Goal: Obtain resource: Download file/media

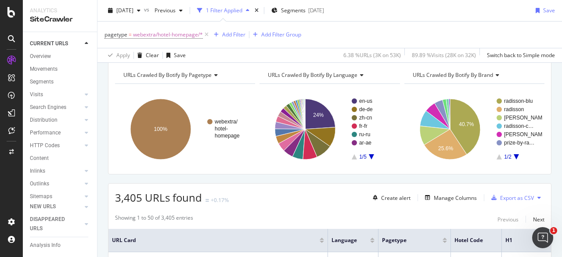
scroll to position [37, 0]
click at [510, 155] on rect "A chart." at bounding box center [516, 128] width 39 height 61
click at [514, 155] on icon "A chart." at bounding box center [516, 156] width 5 height 5
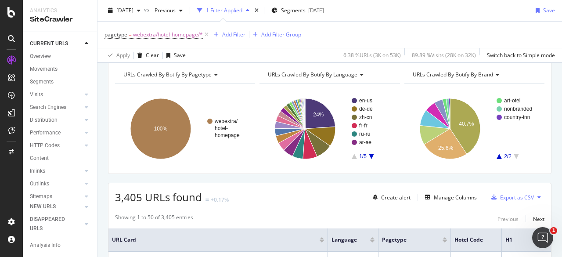
click at [496, 159] on rect "A chart." at bounding box center [473, 128] width 138 height 76
click at [497, 156] on icon "A chart." at bounding box center [499, 156] width 5 height 5
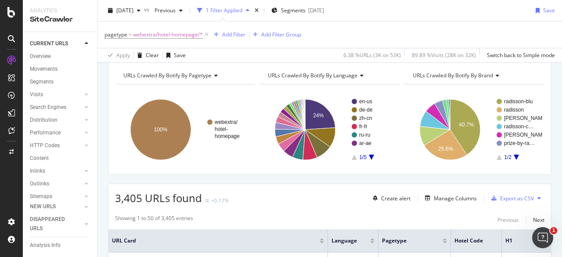
scroll to position [30, 0]
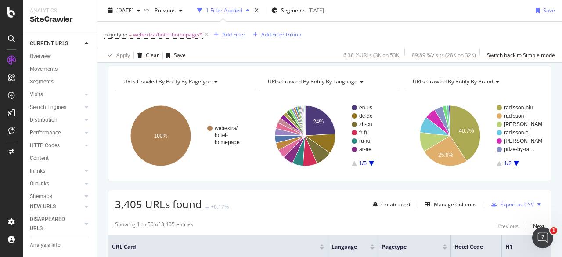
click at [514, 162] on icon "A chart." at bounding box center [516, 163] width 5 height 5
click at [497, 163] on icon "A chart." at bounding box center [499, 163] width 5 height 5
click at [240, 35] on div "Add Filter" at bounding box center [233, 34] width 23 height 7
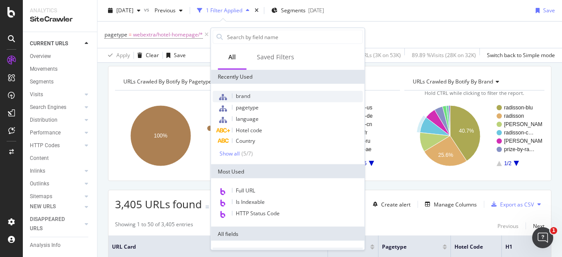
click at [245, 96] on span "brand" at bounding box center [243, 95] width 14 height 7
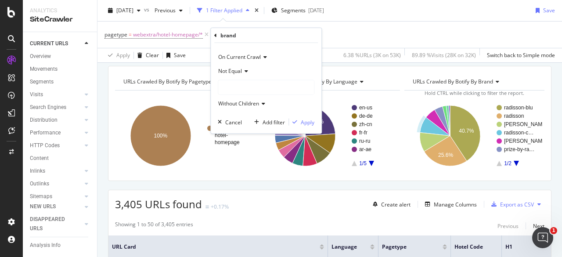
click at [239, 88] on div at bounding box center [266, 87] width 96 height 14
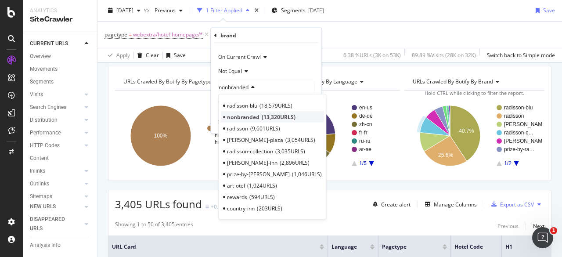
click at [246, 116] on span "nonbranded" at bounding box center [243, 116] width 32 height 7
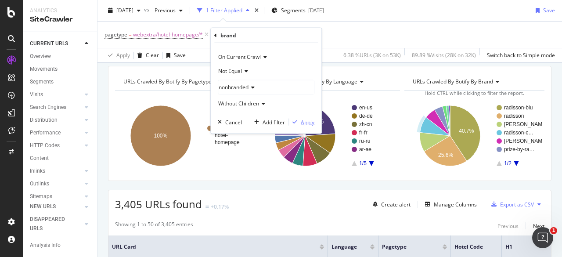
click at [307, 123] on div "Apply" at bounding box center [308, 121] width 14 height 7
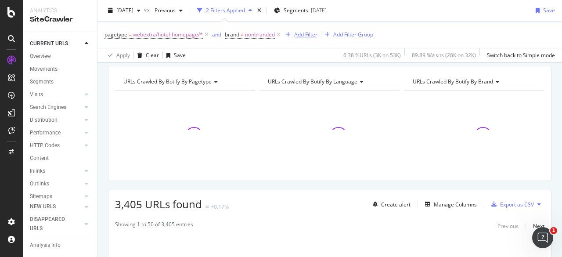
click at [310, 36] on div "Add Filter" at bounding box center [305, 34] width 23 height 7
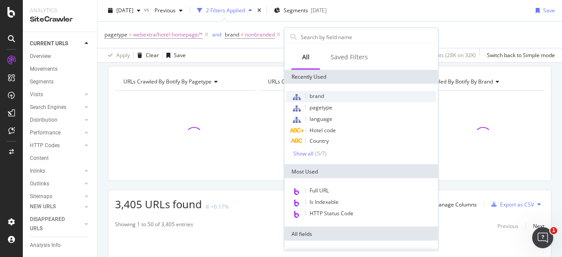
click at [322, 93] on span "brand" at bounding box center [317, 95] width 14 height 7
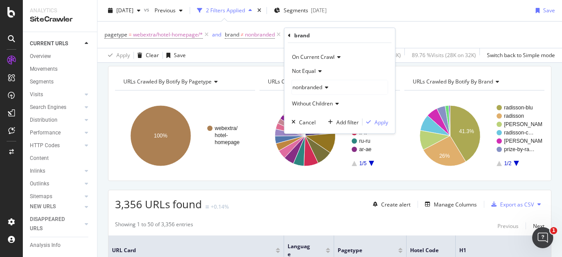
click at [324, 87] on icon at bounding box center [325, 87] width 6 height 5
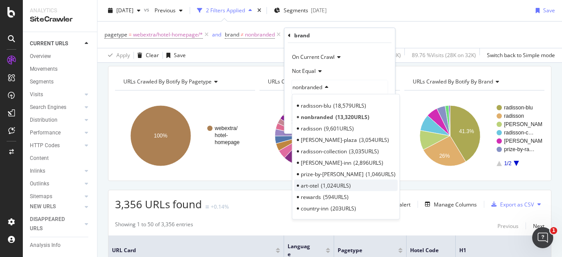
click at [323, 185] on span "1,024 URLS" at bounding box center [336, 184] width 30 height 7
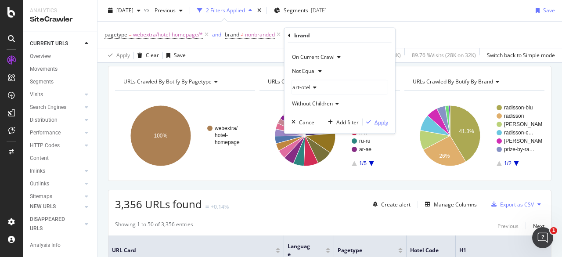
click at [379, 123] on div "Apply" at bounding box center [382, 121] width 14 height 7
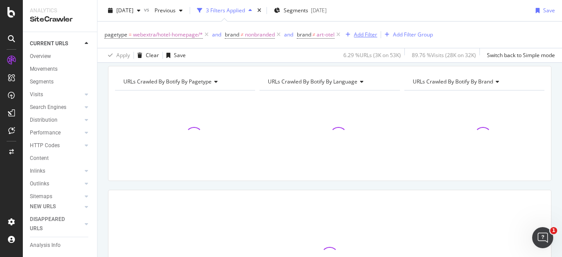
click at [365, 36] on div "Add Filter" at bounding box center [365, 34] width 23 height 7
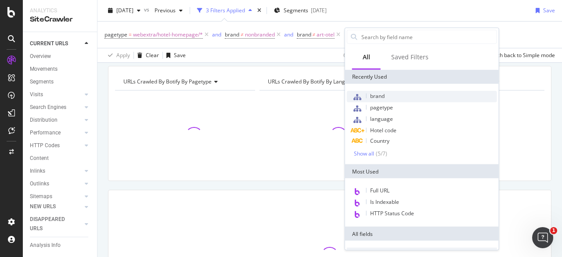
click at [376, 95] on span "brand" at bounding box center [377, 95] width 14 height 7
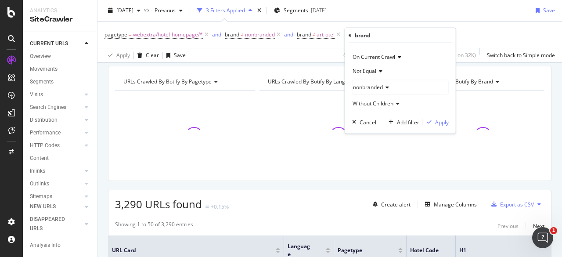
click at [373, 87] on span "nonbranded" at bounding box center [368, 86] width 30 height 7
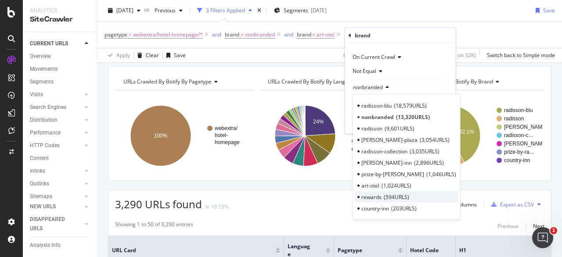
click at [374, 195] on span "rewards" at bounding box center [371, 196] width 20 height 7
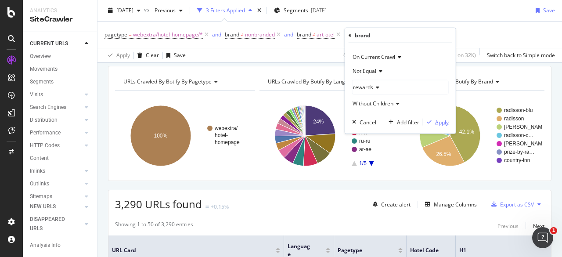
click at [443, 121] on div "Apply" at bounding box center [442, 121] width 14 height 7
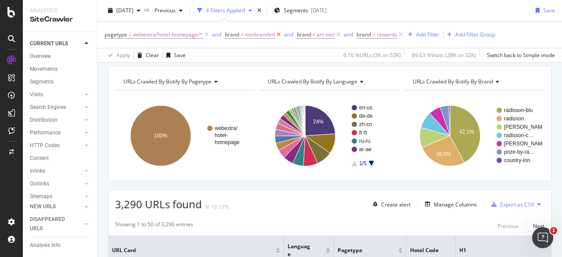
click at [279, 36] on icon at bounding box center [278, 34] width 7 height 9
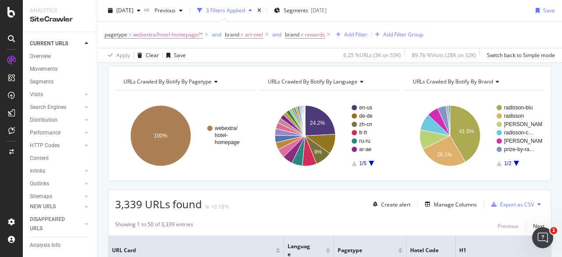
click at [514, 162] on icon "A chart." at bounding box center [516, 163] width 5 height 5
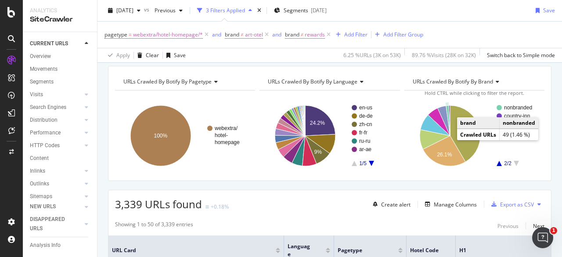
click at [512, 108] on text "nonbranded" at bounding box center [518, 108] width 28 height 6
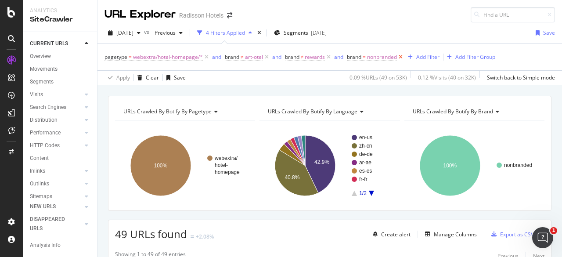
click at [402, 58] on icon at bounding box center [400, 57] width 7 height 9
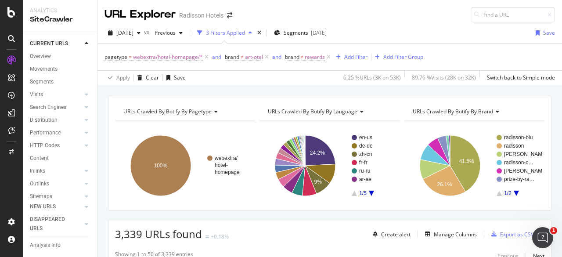
click at [514, 191] on icon "A chart." at bounding box center [516, 193] width 5 height 5
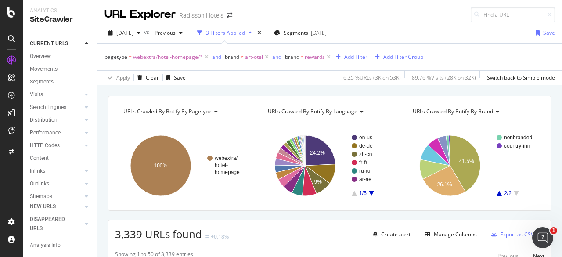
click at [497, 194] on icon "A chart." at bounding box center [499, 193] width 5 height 5
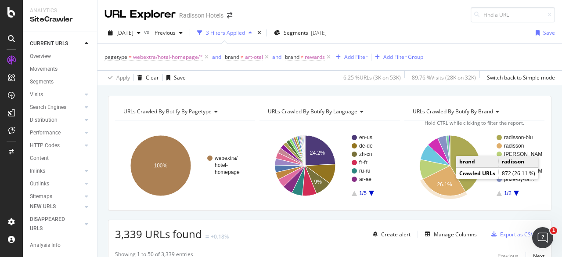
click at [510, 146] on text "radisson" at bounding box center [514, 146] width 20 height 6
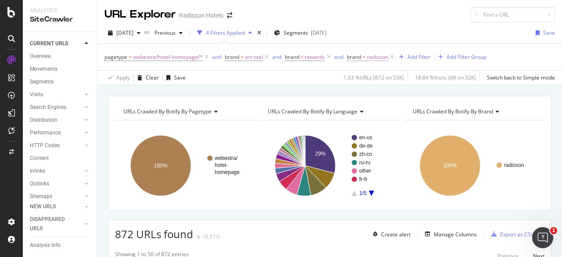
click at [376, 56] on span "radisson" at bounding box center [377, 57] width 21 height 12
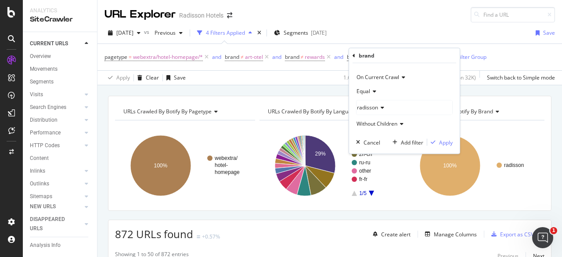
click at [379, 108] on icon at bounding box center [381, 107] width 6 height 5
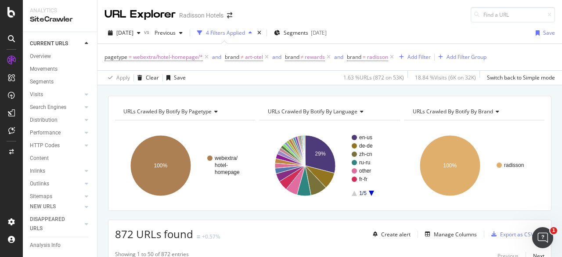
click at [469, 207] on div "URLs Crawled By Botify By pagetype Chart (by Value) Table Expand Export as CSV …" at bounding box center [330, 153] width 444 height 115
click at [379, 58] on span "radisson" at bounding box center [377, 57] width 21 height 12
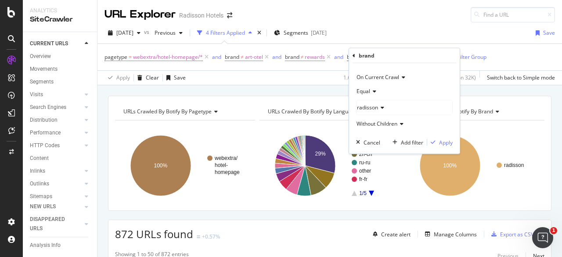
click at [375, 93] on icon at bounding box center [373, 91] width 6 height 5
click at [375, 117] on span "Not Equal" at bounding box center [373, 120] width 24 height 7
click at [375, 105] on span "radisson" at bounding box center [367, 107] width 21 height 7
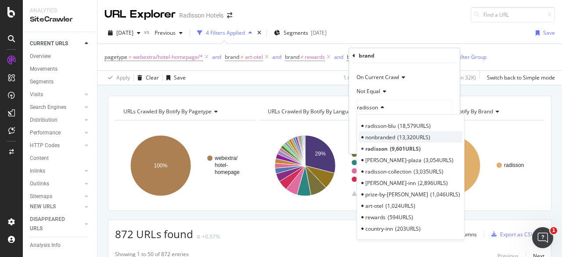
click at [379, 138] on span "nonbranded" at bounding box center [380, 136] width 30 height 7
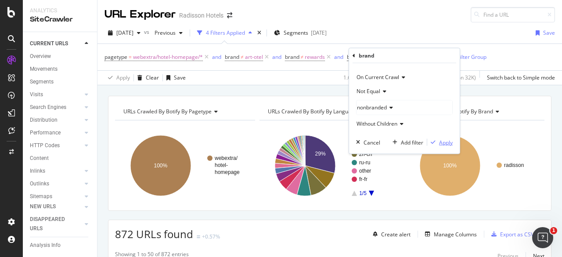
click at [440, 143] on div "Apply" at bounding box center [446, 141] width 14 height 7
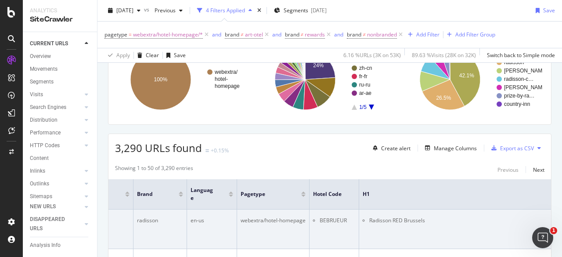
scroll to position [0, 159]
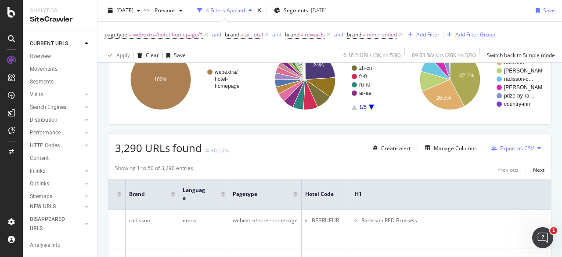
click at [510, 149] on div "Export as CSV" at bounding box center [517, 147] width 34 height 7
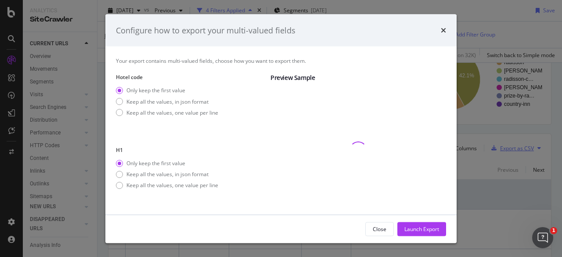
scroll to position [48, 0]
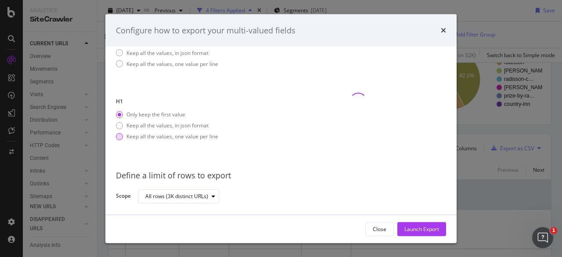
click at [120, 134] on div "modal" at bounding box center [119, 136] width 7 height 7
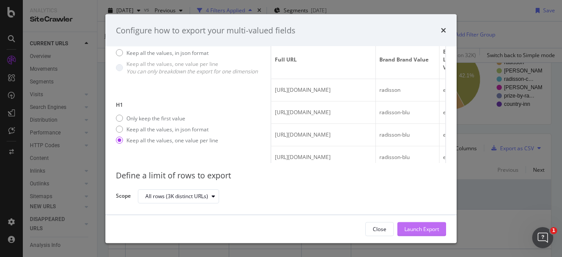
click at [414, 230] on div "Launch Export" at bounding box center [421, 228] width 35 height 7
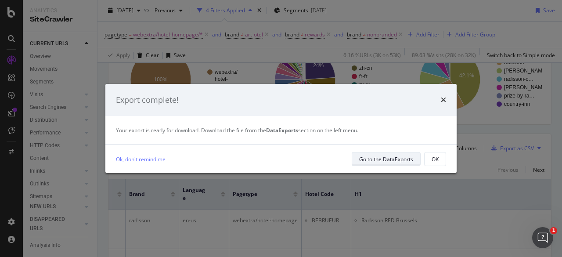
click at [388, 159] on div "Go to the DataExports" at bounding box center [386, 158] width 54 height 7
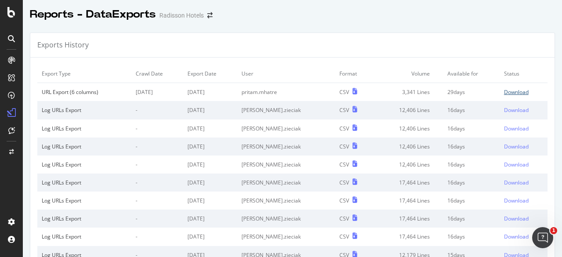
click at [511, 92] on div "Download" at bounding box center [516, 91] width 25 height 7
